Goal: Task Accomplishment & Management: Manage account settings

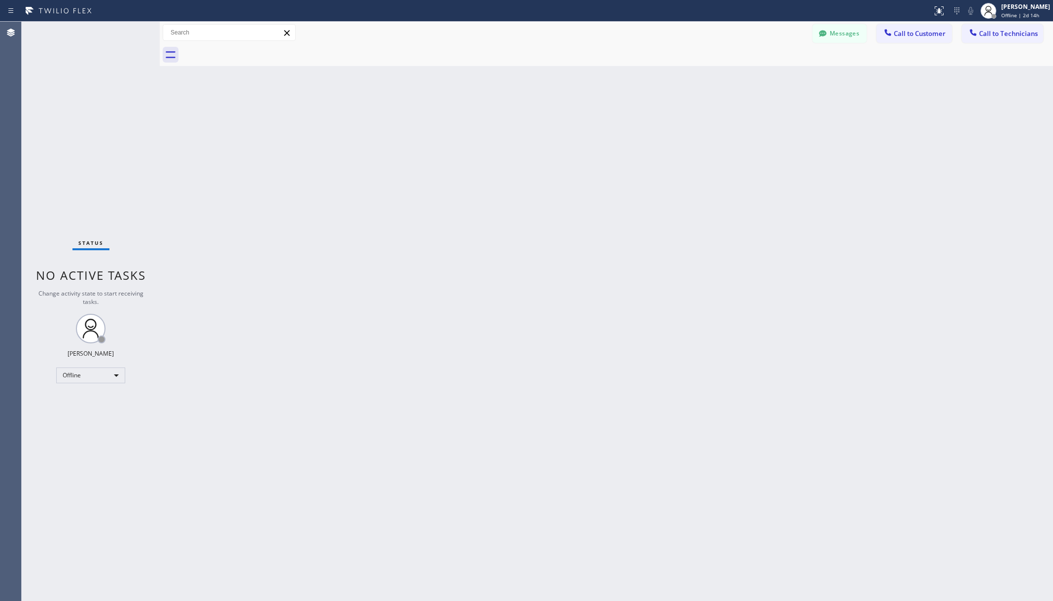
click at [271, 569] on div "Back to Dashboard Change Sender ID Customers Technicians AA [PERSON_NAME] [DATE…" at bounding box center [606, 312] width 893 height 580
click at [103, 370] on div "Offline" at bounding box center [90, 376] width 69 height 16
click at [78, 416] on li "Unavailable" at bounding box center [90, 414] width 67 height 12
click at [204, 401] on div "Back to Dashboard Change Sender ID Customers Technicians AA [PERSON_NAME] [DATE…" at bounding box center [606, 312] width 893 height 580
drag, startPoint x: 60, startPoint y: 172, endPoint x: 217, endPoint y: 478, distance: 344.4
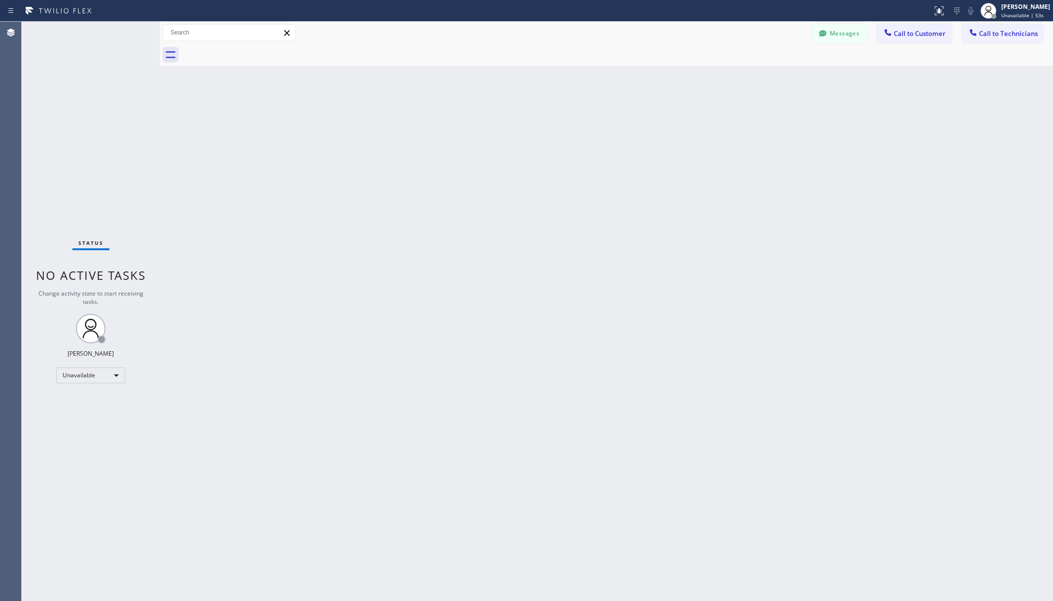
click at [60, 172] on div "Status No active tasks Change activity state to start receiving tasks. [PERSON_…" at bounding box center [91, 312] width 138 height 580
click at [359, 504] on div "Back to Dashboard Change Sender ID Customers Technicians AA [PERSON_NAME] [DATE…" at bounding box center [606, 312] width 893 height 580
click at [244, 143] on div "Back to Dashboard Change Sender ID Customers Technicians AA [PERSON_NAME] [DATE…" at bounding box center [606, 312] width 893 height 580
